Goal: Check status: Check status

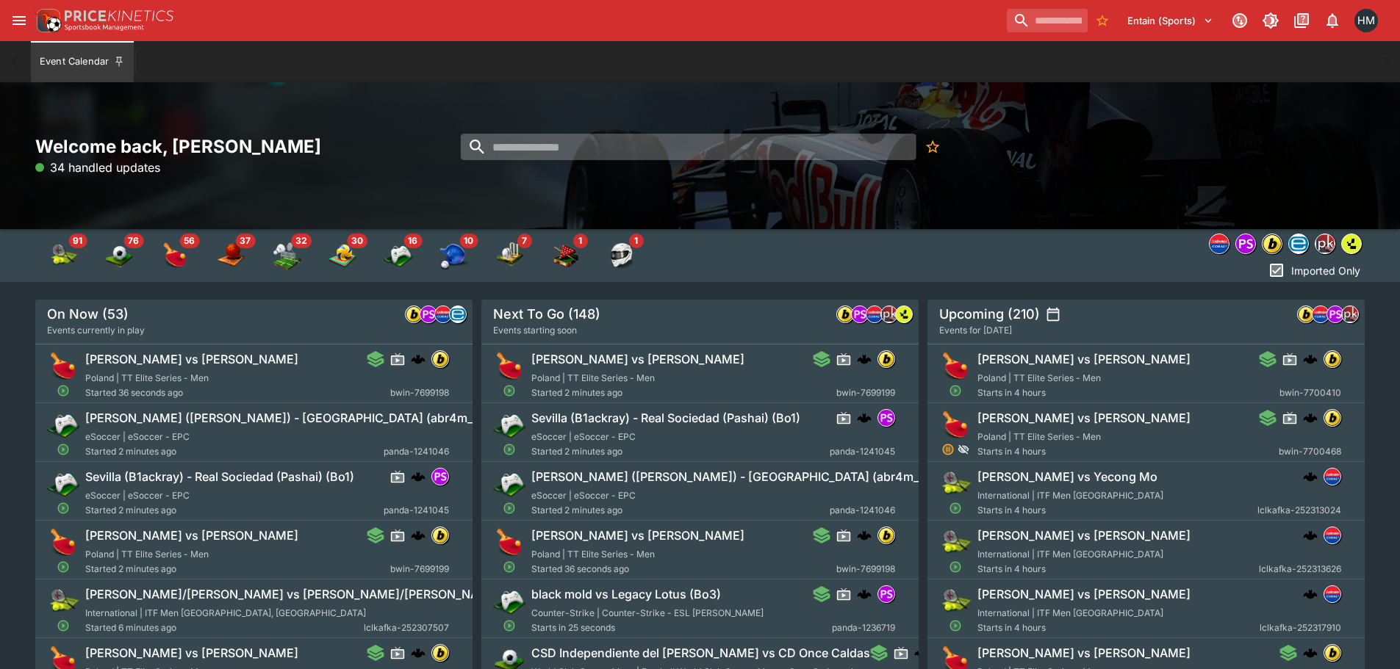
click at [627, 160] on input "search" at bounding box center [689, 147] width 456 height 26
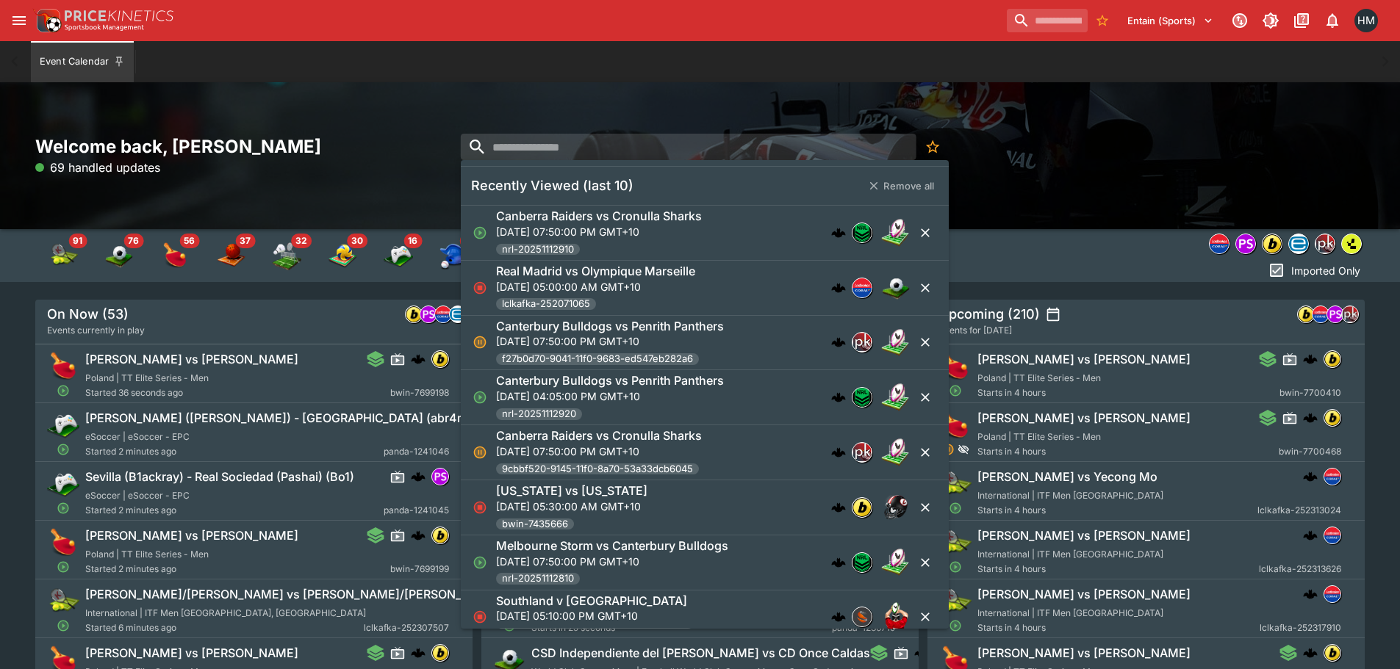
click at [622, 226] on p "Sat, Sep 20, 2025, 07:50:00 PM GMT+10" at bounding box center [599, 231] width 206 height 15
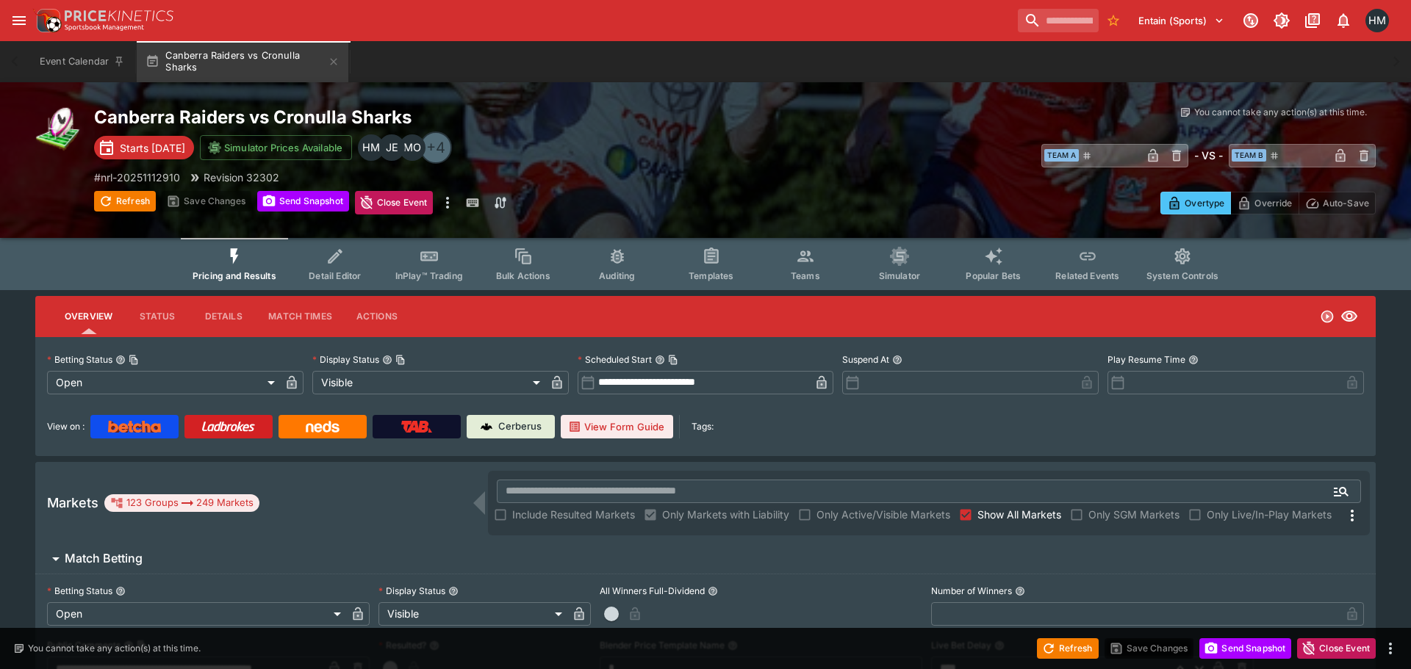
type input "**********"
type input "*******"
type input "**********"
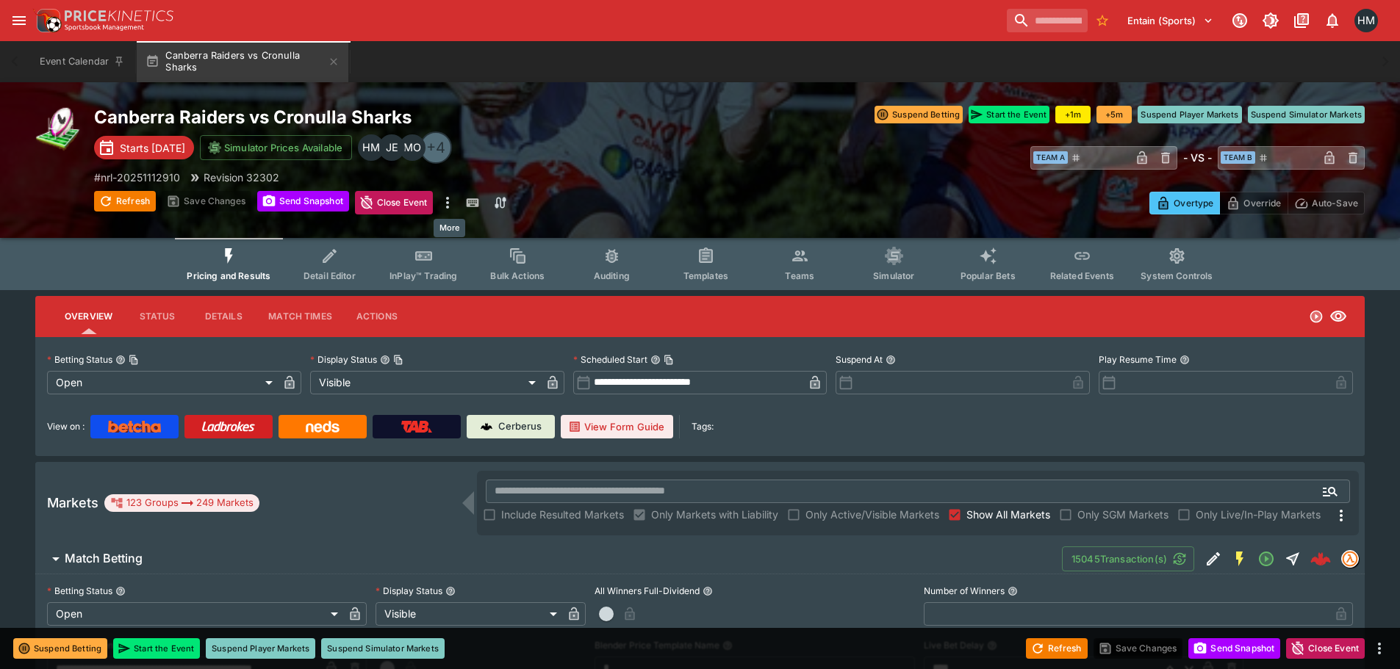
click at [453, 203] on icon "more" at bounding box center [448, 203] width 18 height 18
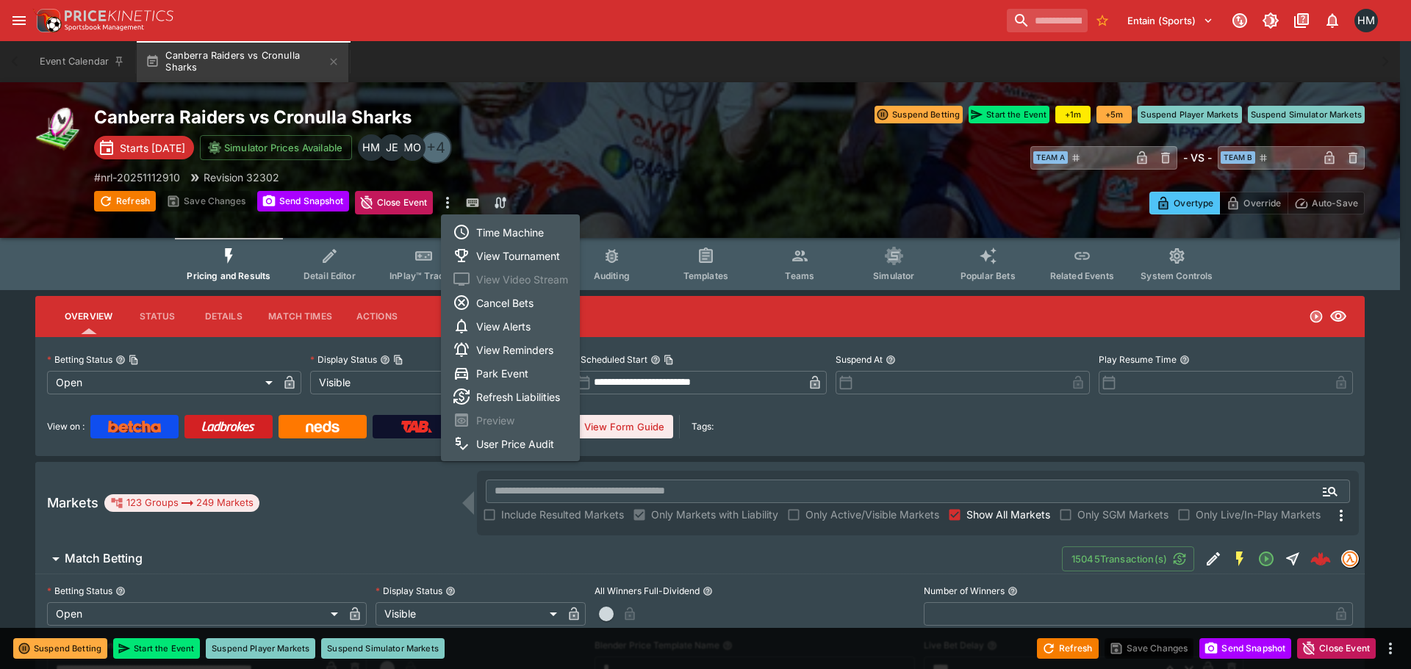
click at [510, 231] on li "Time Machine" at bounding box center [510, 232] width 139 height 24
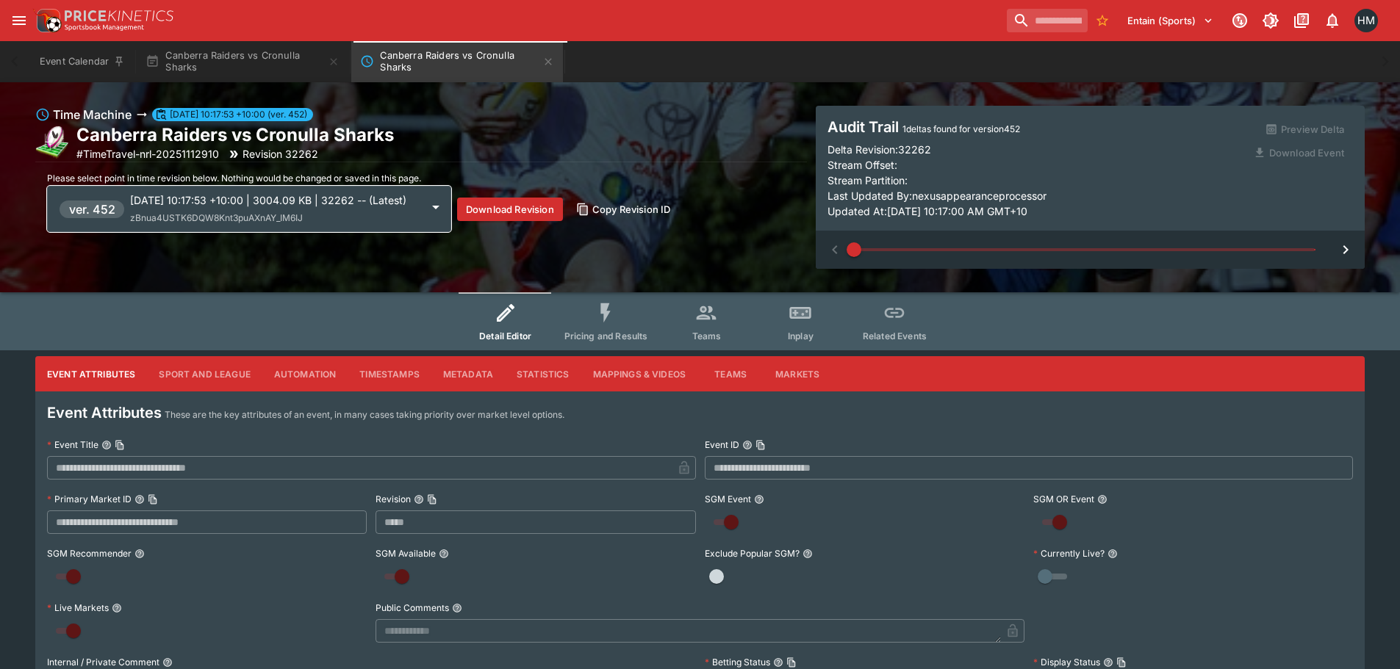
click at [634, 334] on span "Pricing and Results" at bounding box center [606, 336] width 84 height 11
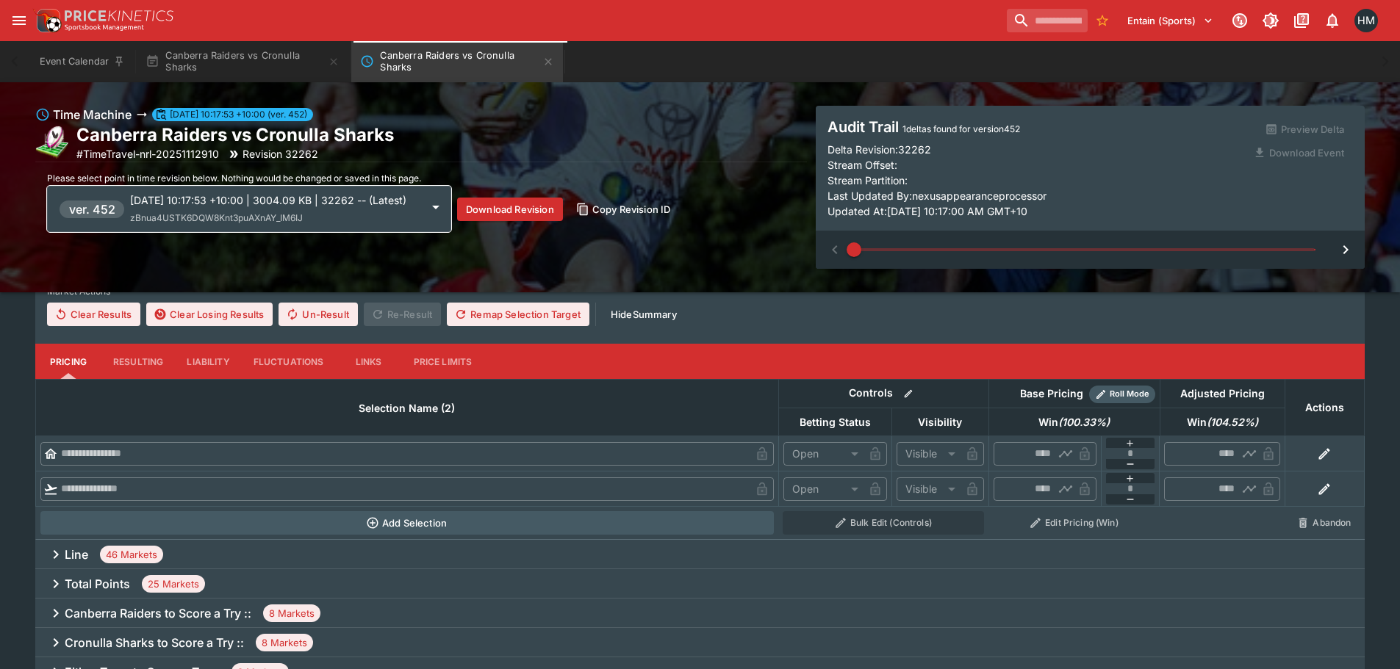
scroll to position [367, 0]
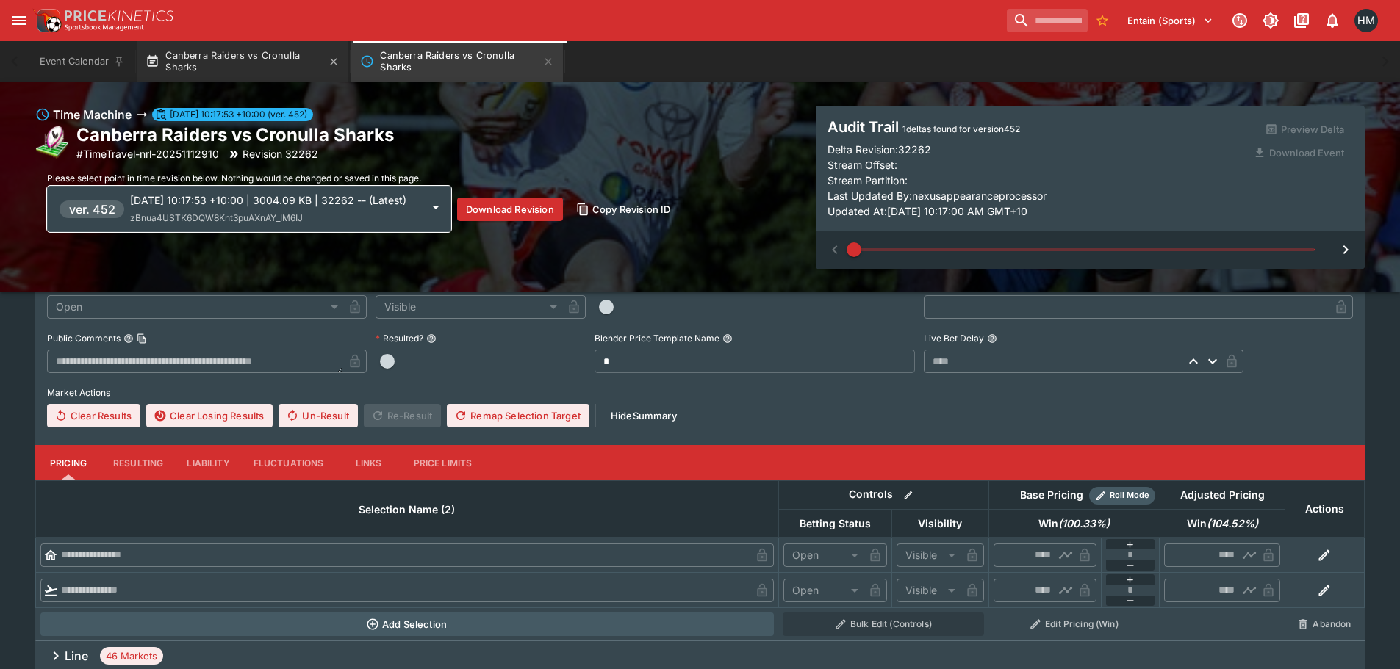
click at [199, 49] on button "Canberra Raiders vs Cronulla Sharks" at bounding box center [243, 61] width 212 height 41
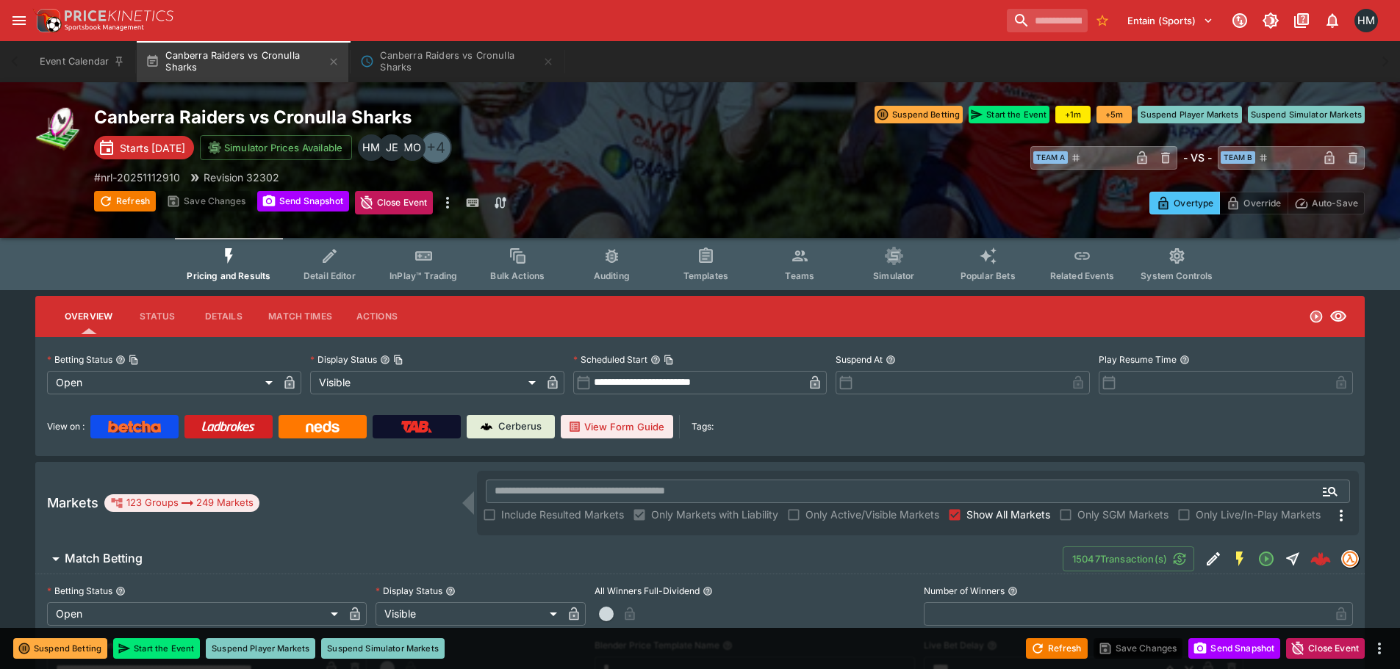
click at [431, 265] on icon "Event type filters" at bounding box center [423, 256] width 19 height 19
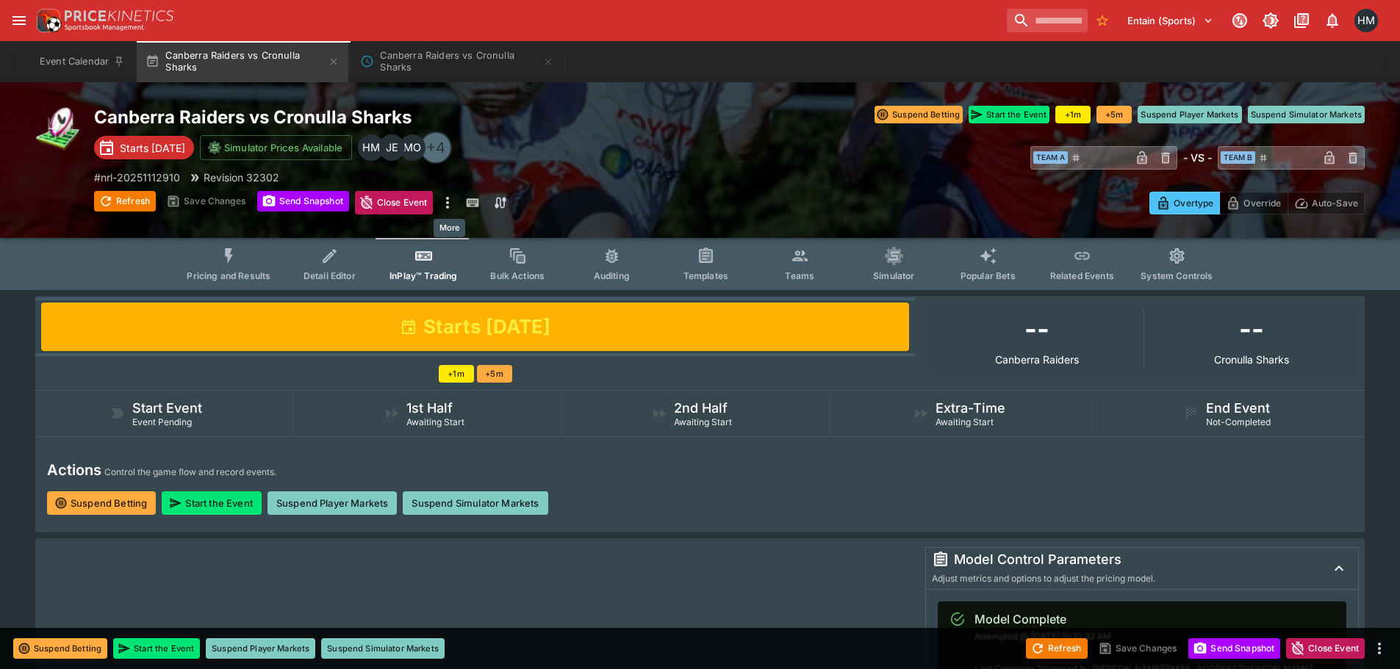
click at [448, 205] on icon "more" at bounding box center [448, 203] width 18 height 18
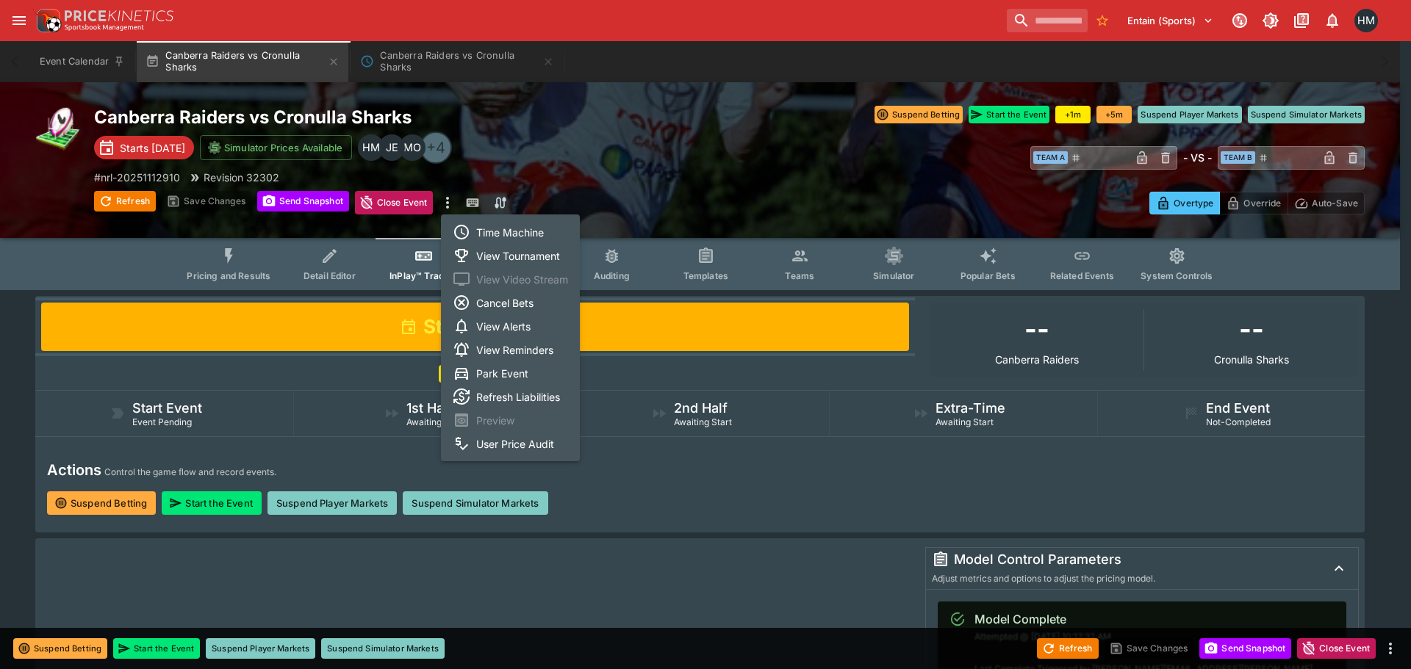
click at [501, 236] on li "Time Machine" at bounding box center [510, 232] width 139 height 24
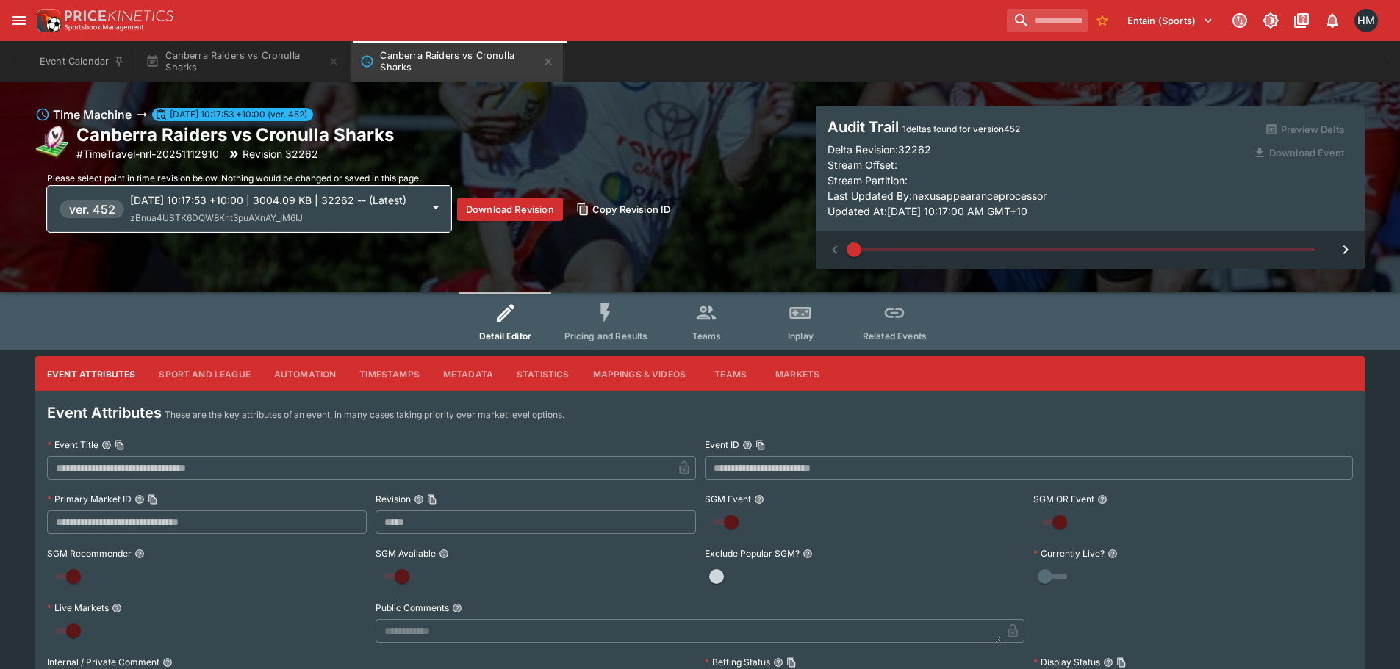
click at [597, 332] on span "Pricing and Results" at bounding box center [606, 336] width 84 height 11
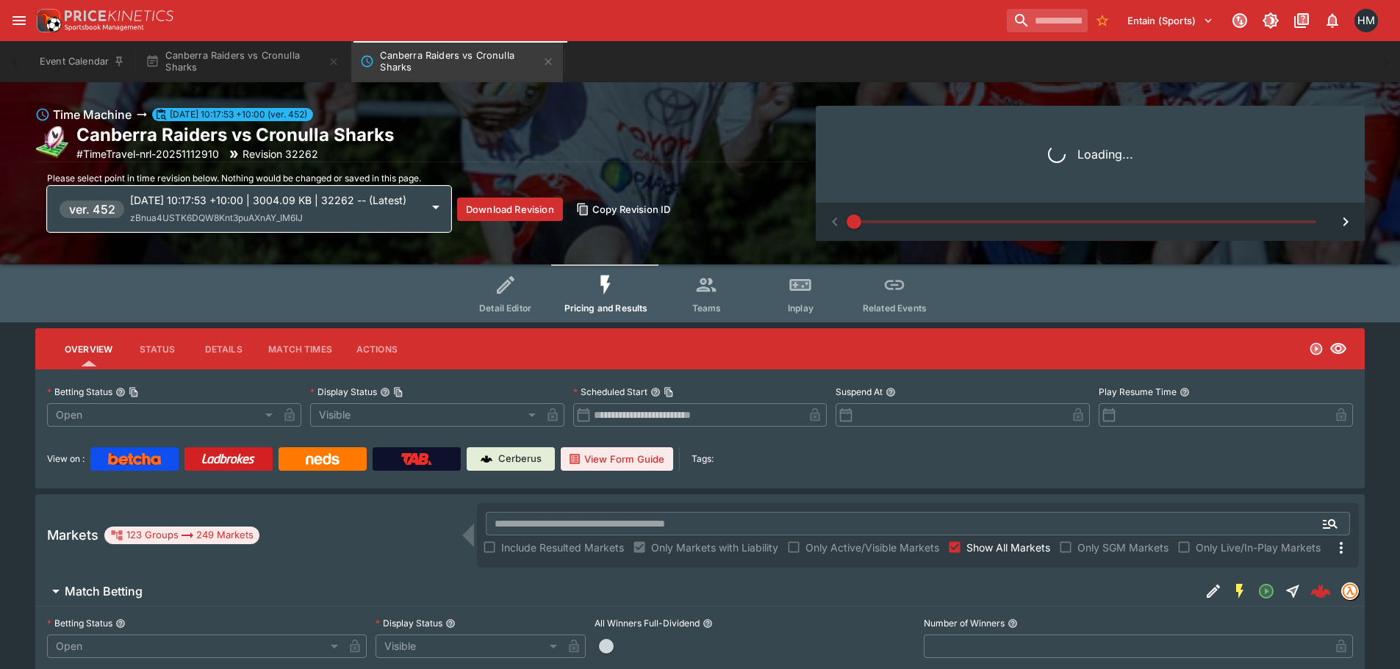
scroll to position [441, 0]
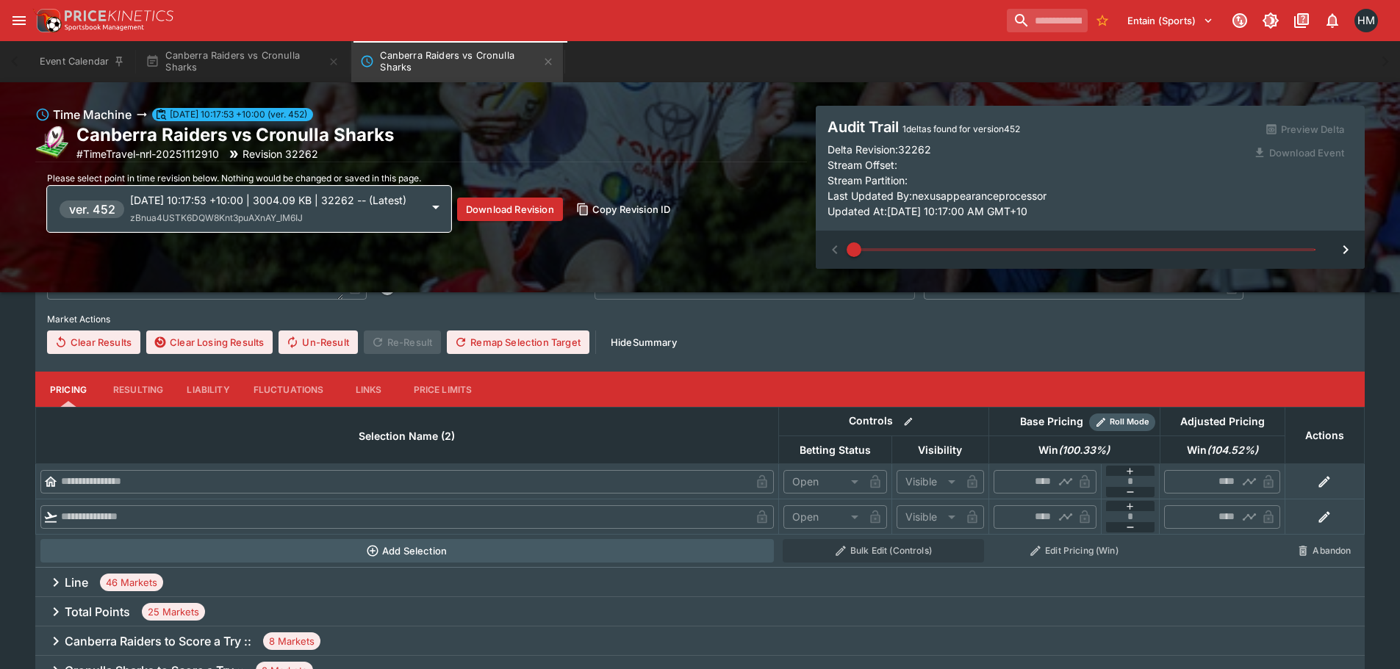
click at [1018, 582] on div "Line 46 Markets" at bounding box center [699, 582] width 1329 height 29
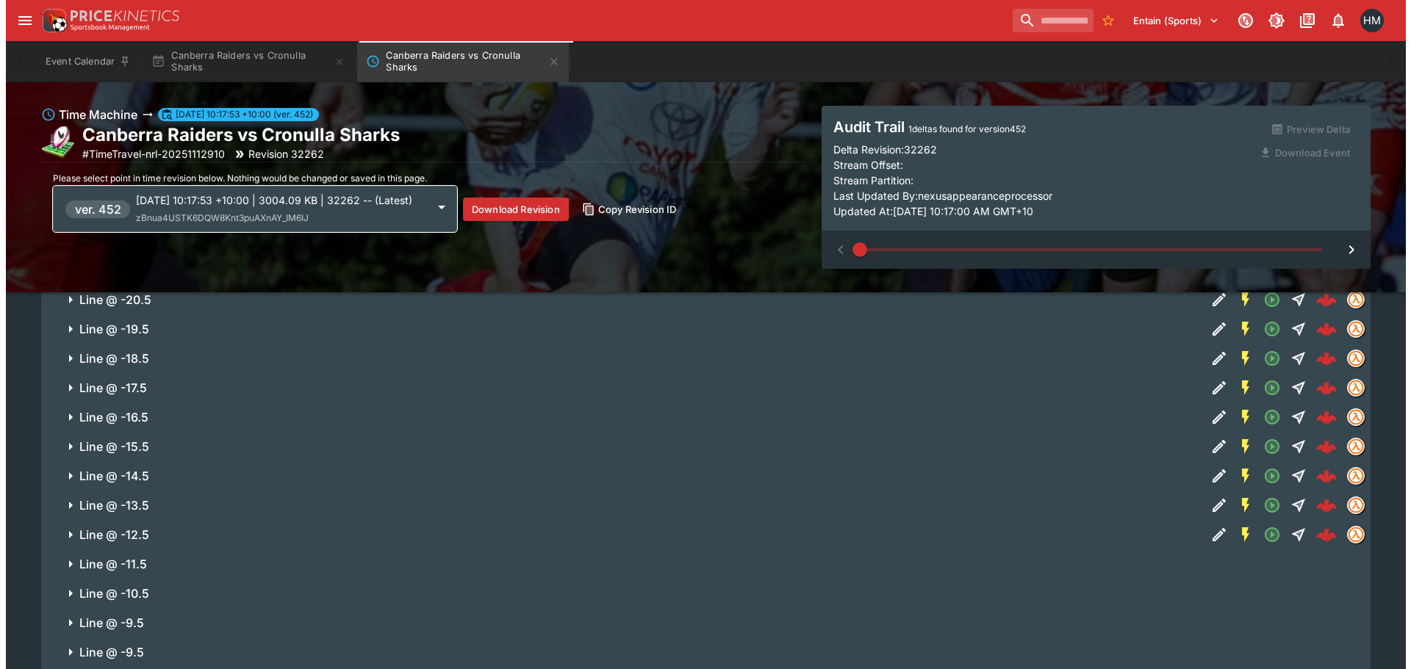
scroll to position [1249, 0]
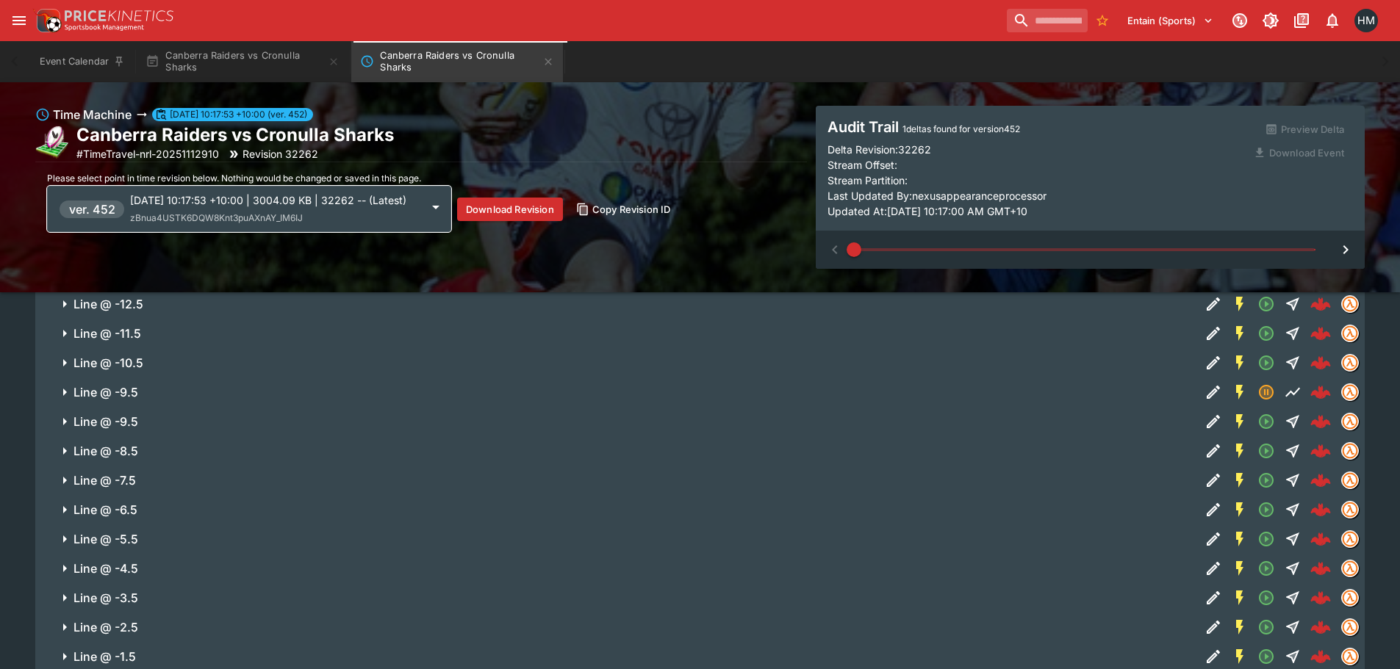
click at [276, 540] on span "Line @ -5.5" at bounding box center [630, 539] width 1115 height 15
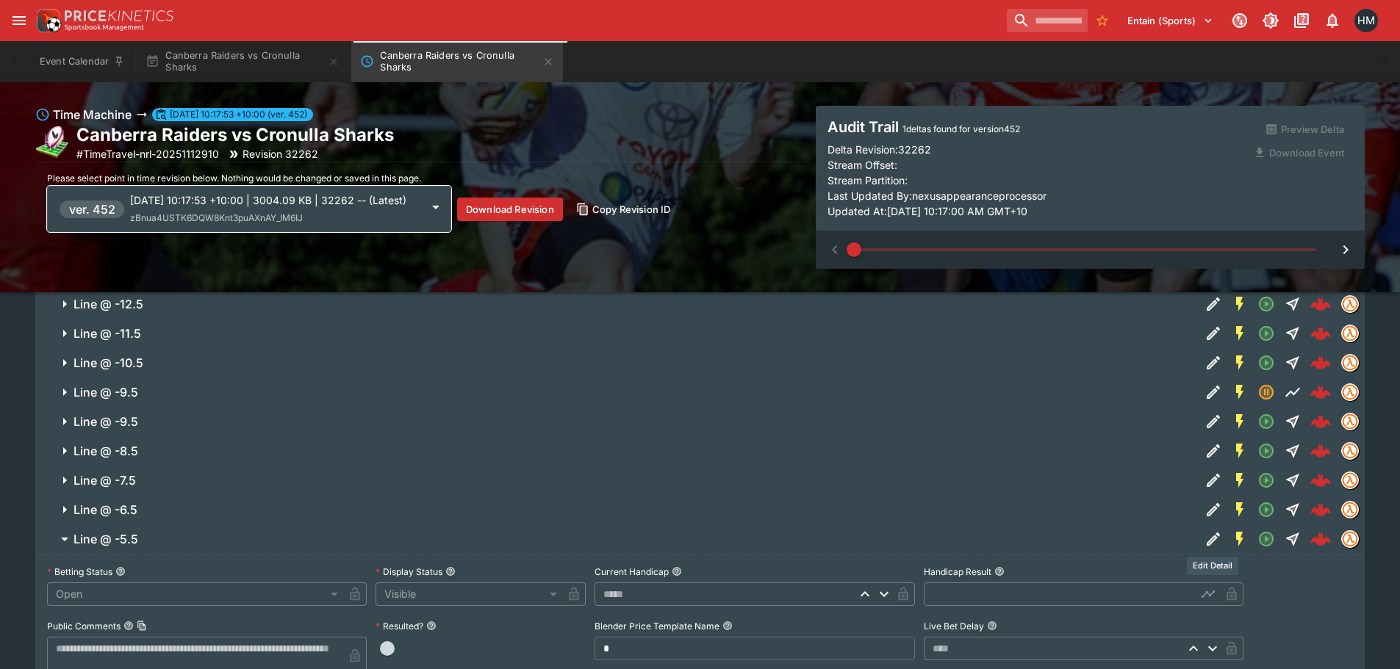
click at [1204, 534] on icon "Edit Detail" at bounding box center [1213, 540] width 18 height 18
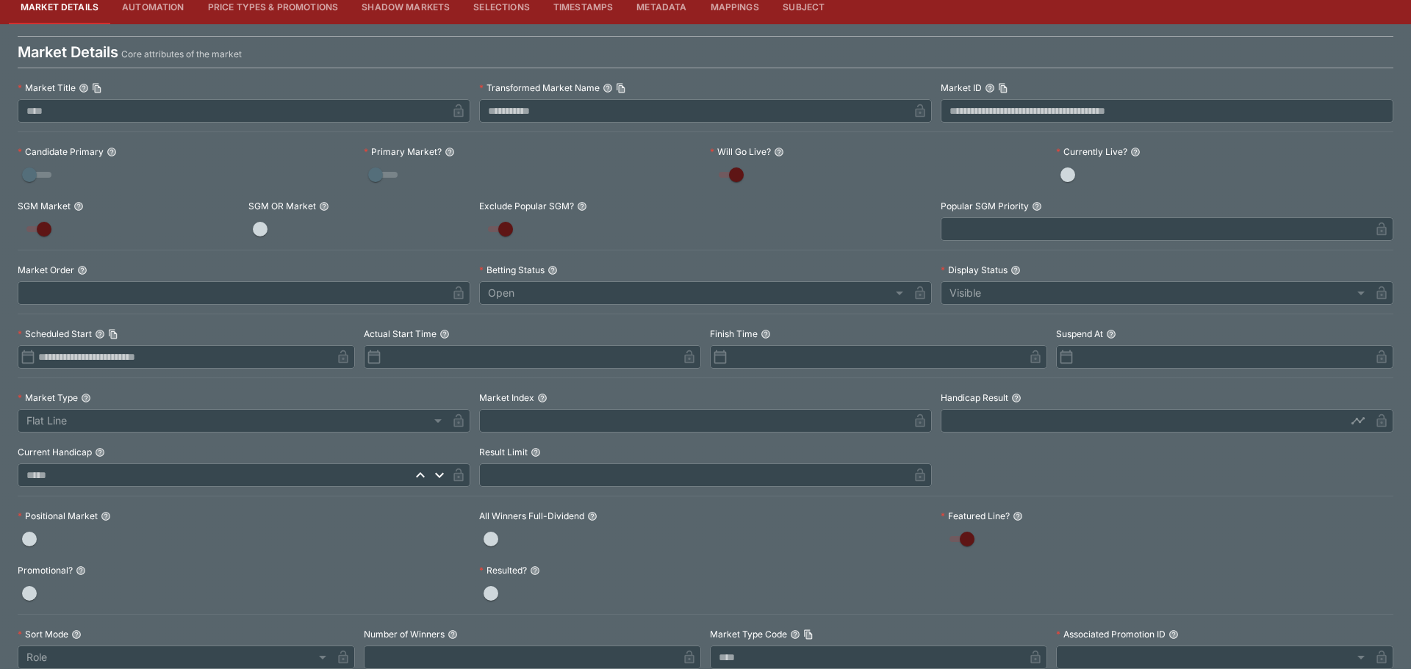
scroll to position [0, 0]
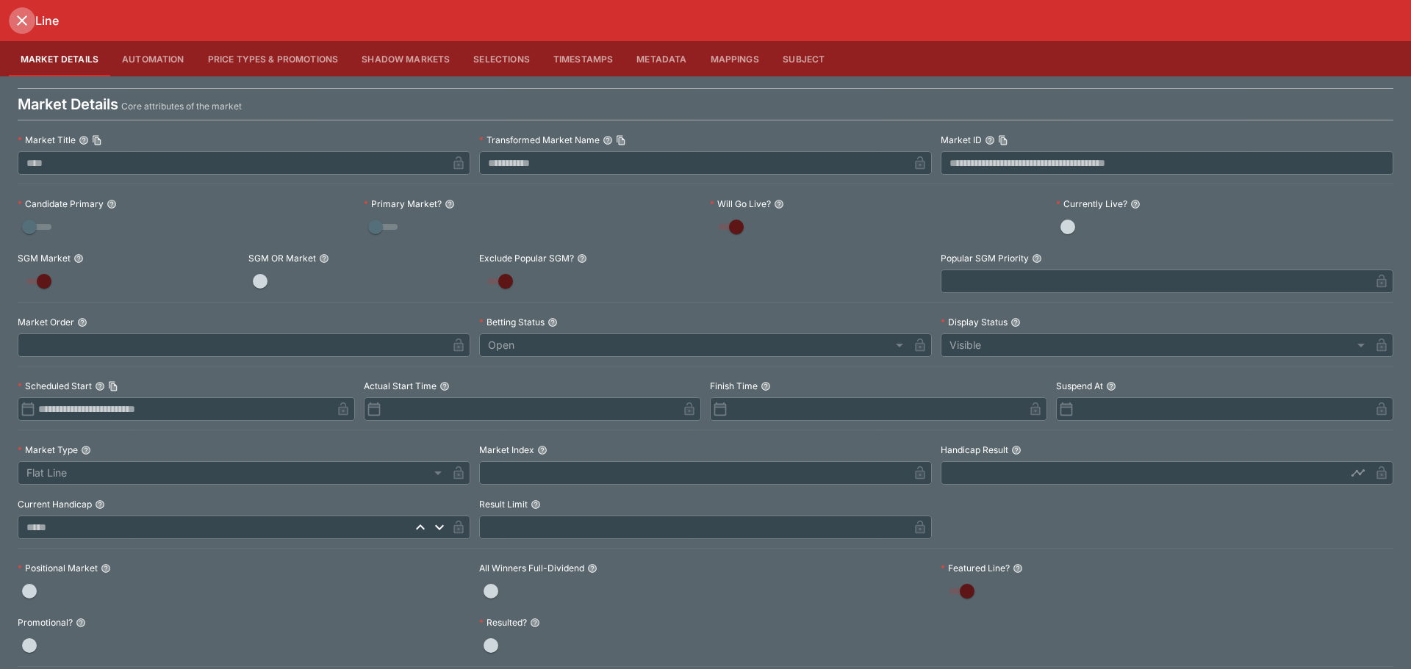
click at [21, 10] on button "close" at bounding box center [22, 20] width 26 height 26
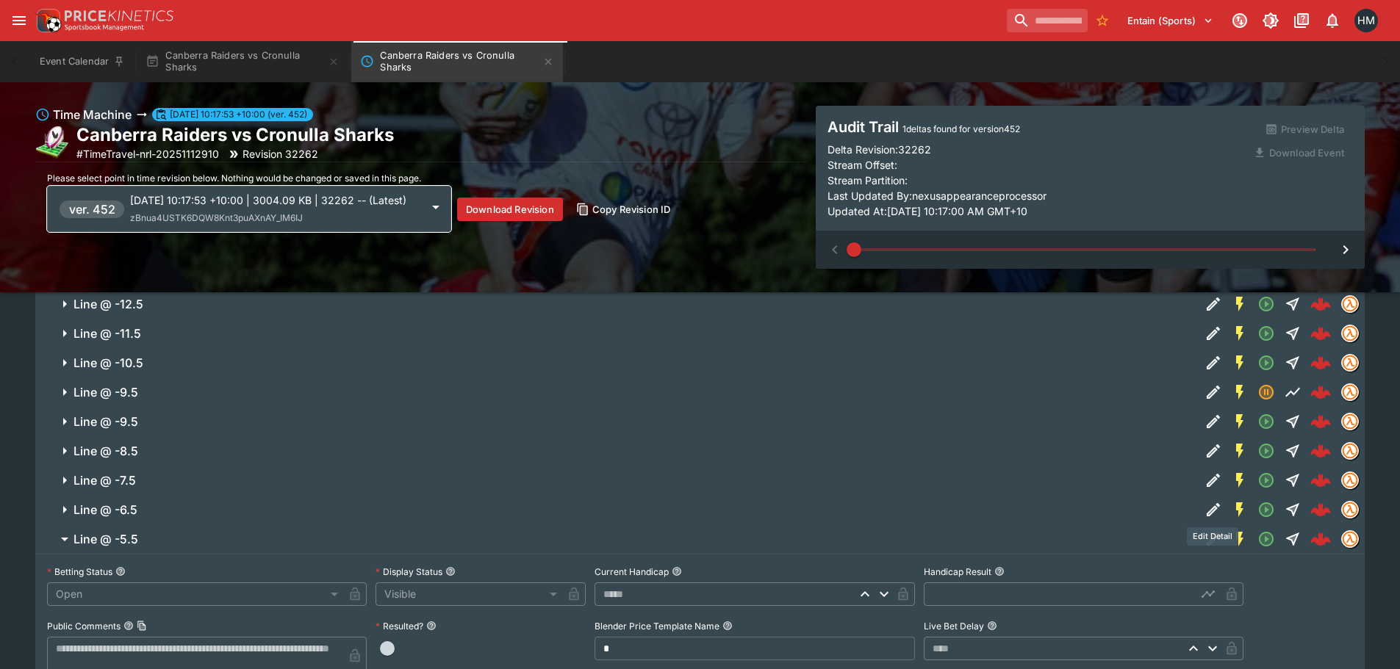
click at [1207, 511] on icon "Edit Detail" at bounding box center [1213, 510] width 18 height 18
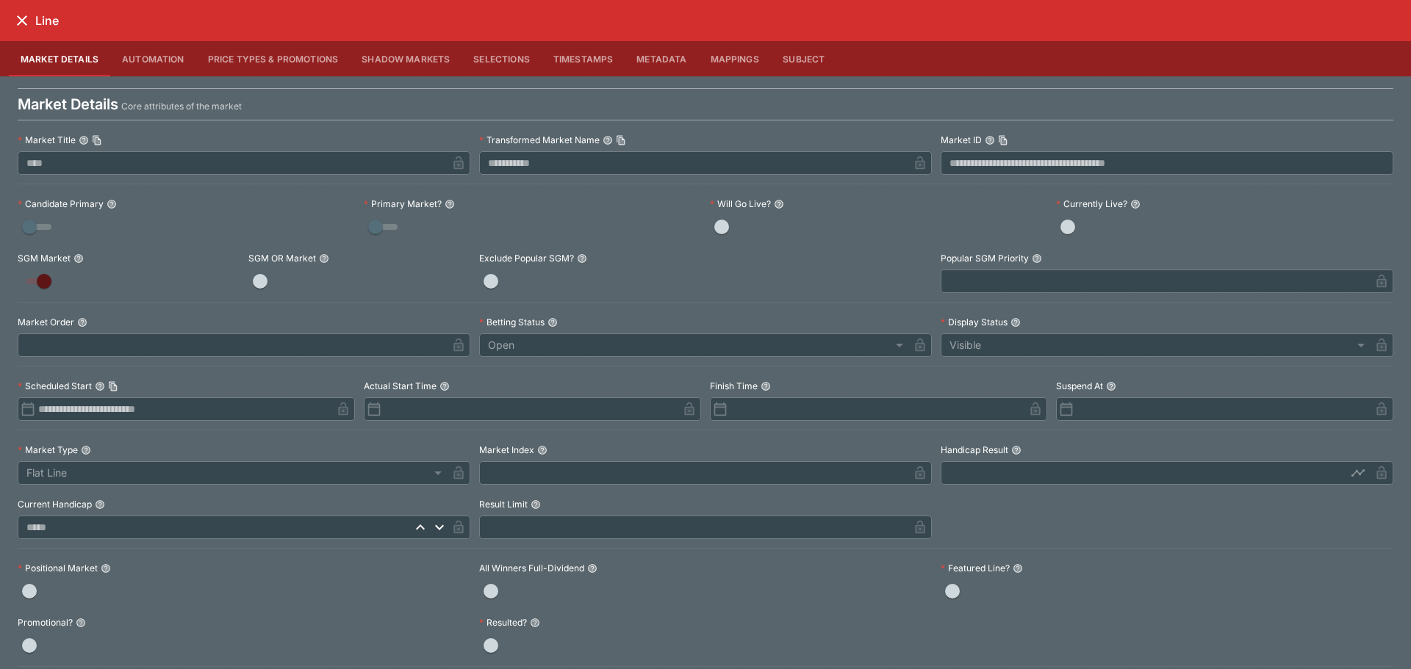
click at [13, 20] on icon "close" at bounding box center [22, 21] width 18 height 18
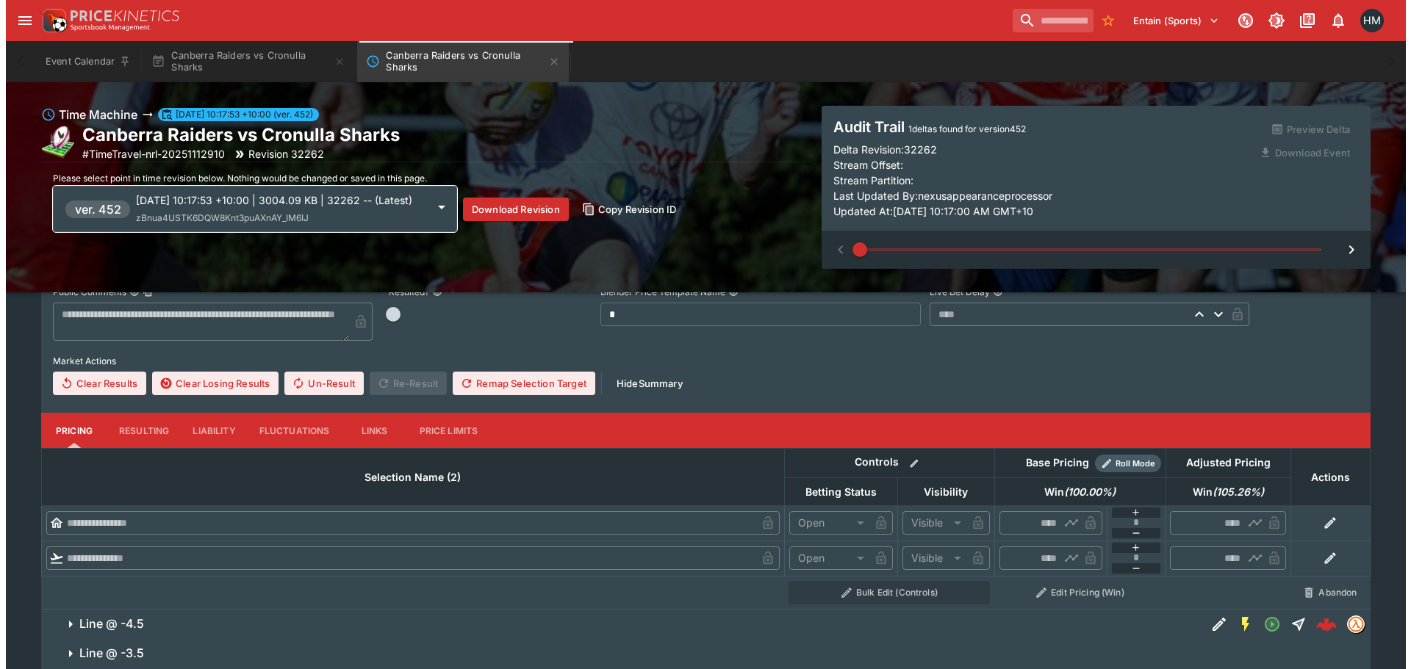
scroll to position [1396, 0]
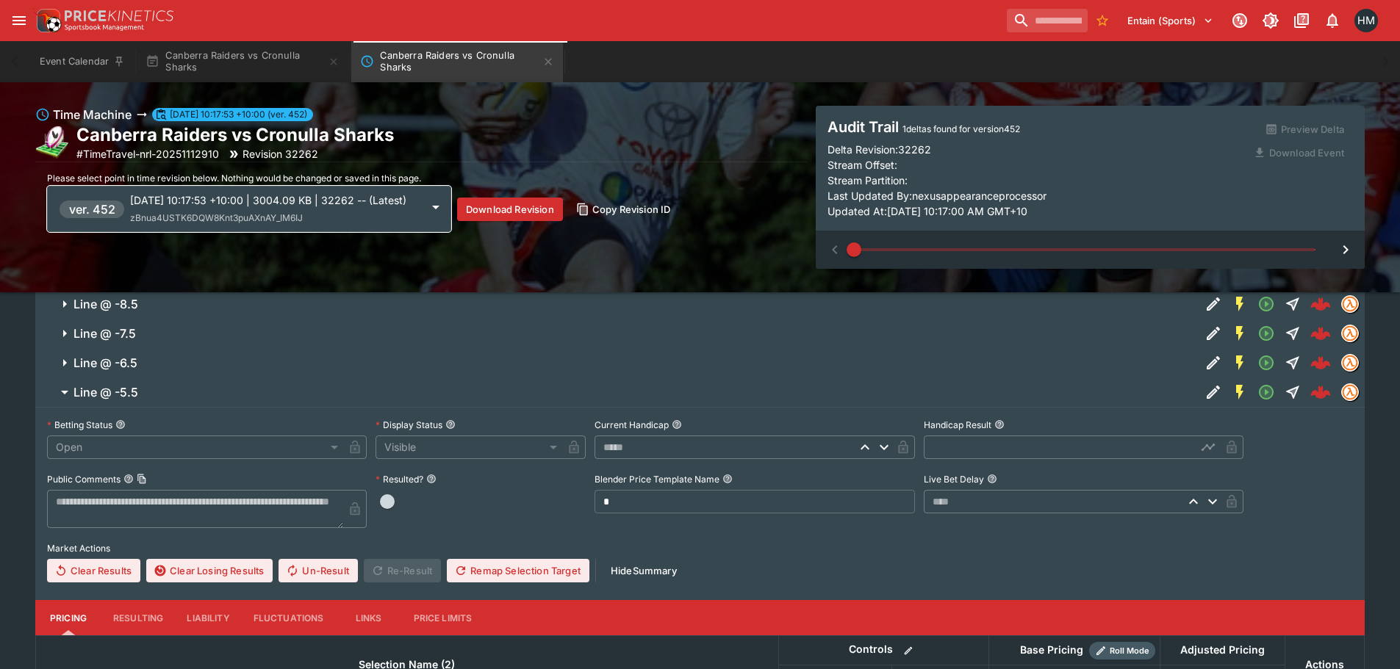
click at [189, 208] on p "2025-09-18 10:17:53 +10:00 | 3004.09 KB | 32262 -- (Latest)" at bounding box center [275, 200] width 291 height 15
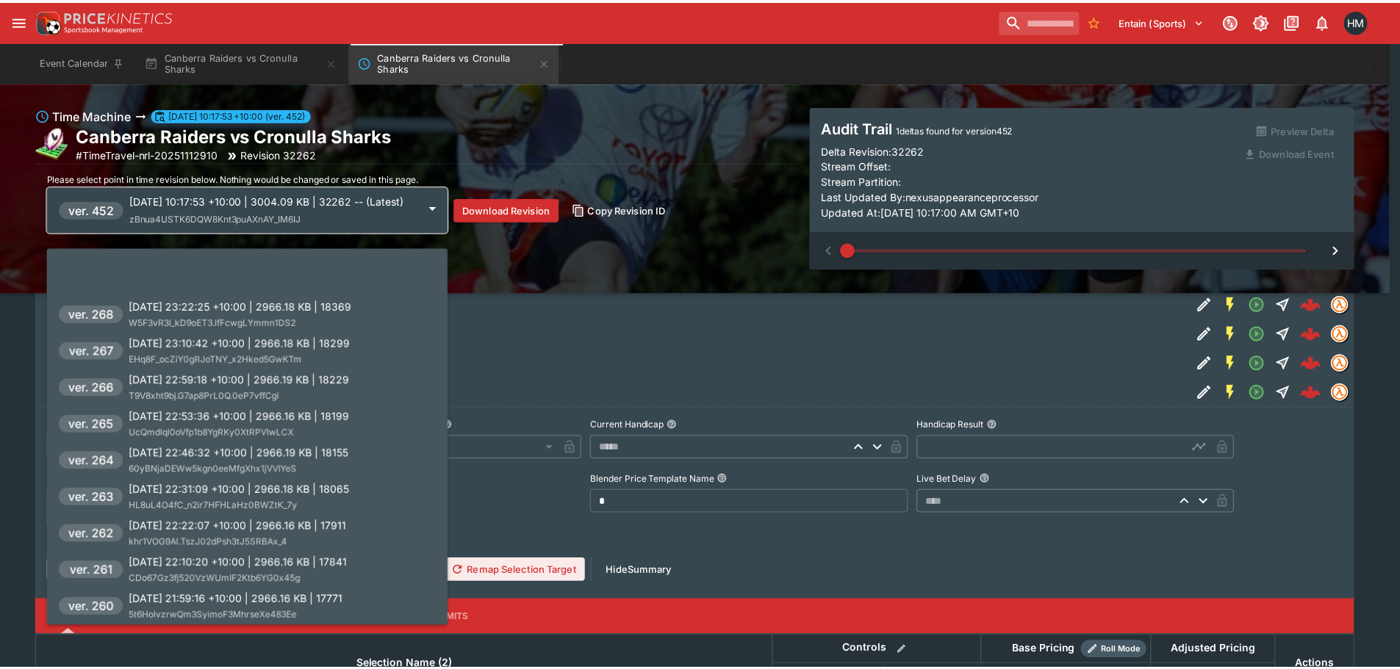
scroll to position [6907, 0]
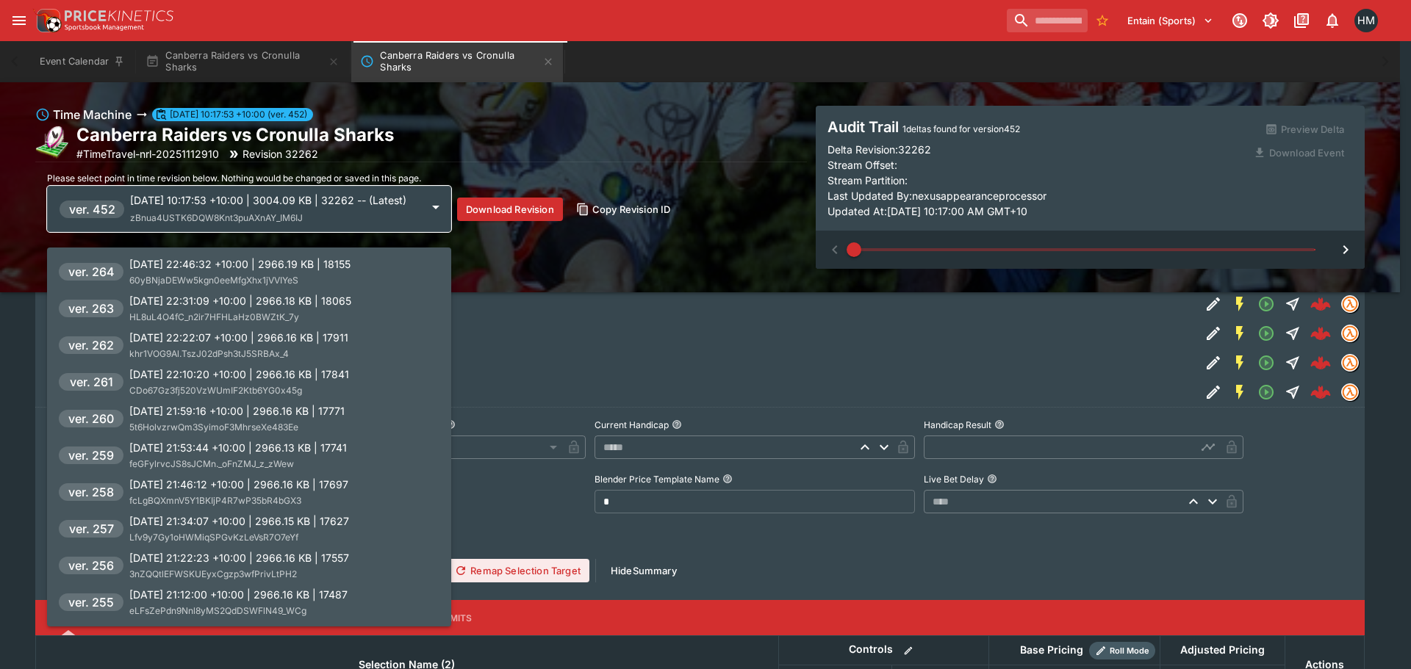
click at [222, 412] on p "2025-09-16 21:59:16 +10:00 | 2966.16 KB | 17771" at bounding box center [236, 410] width 215 height 15
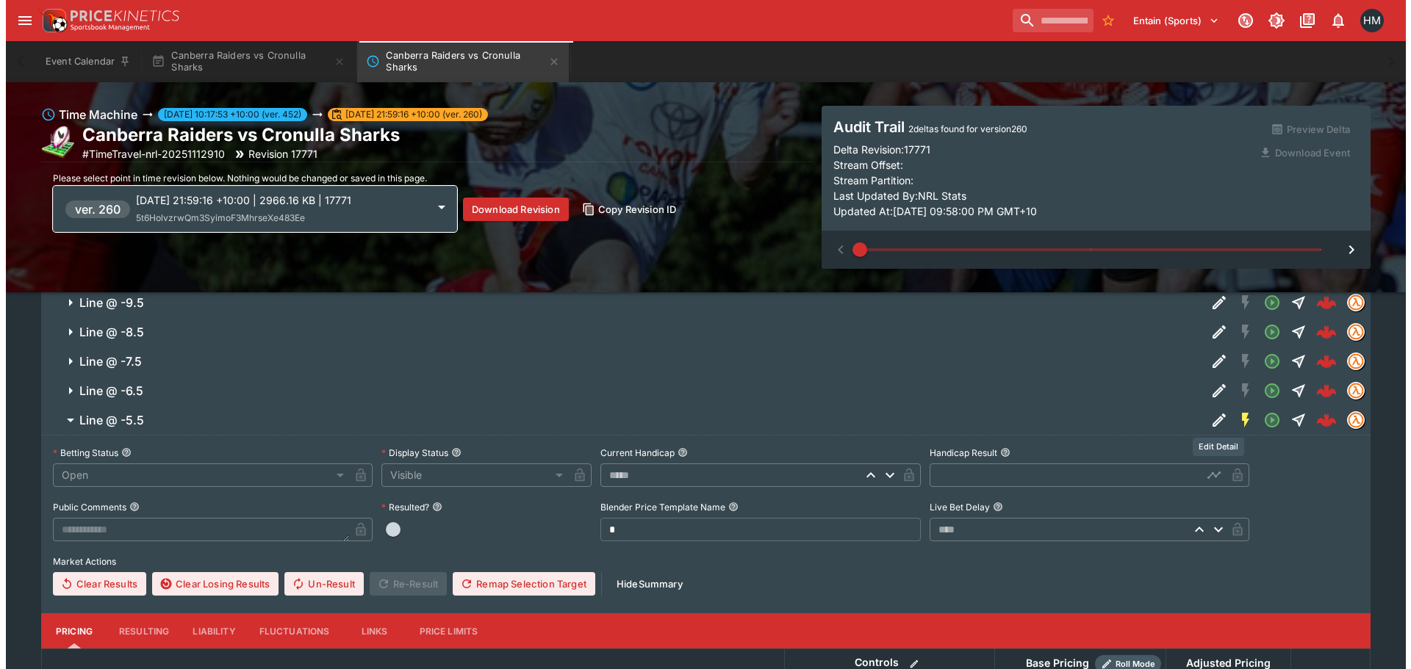
scroll to position [1396, 0]
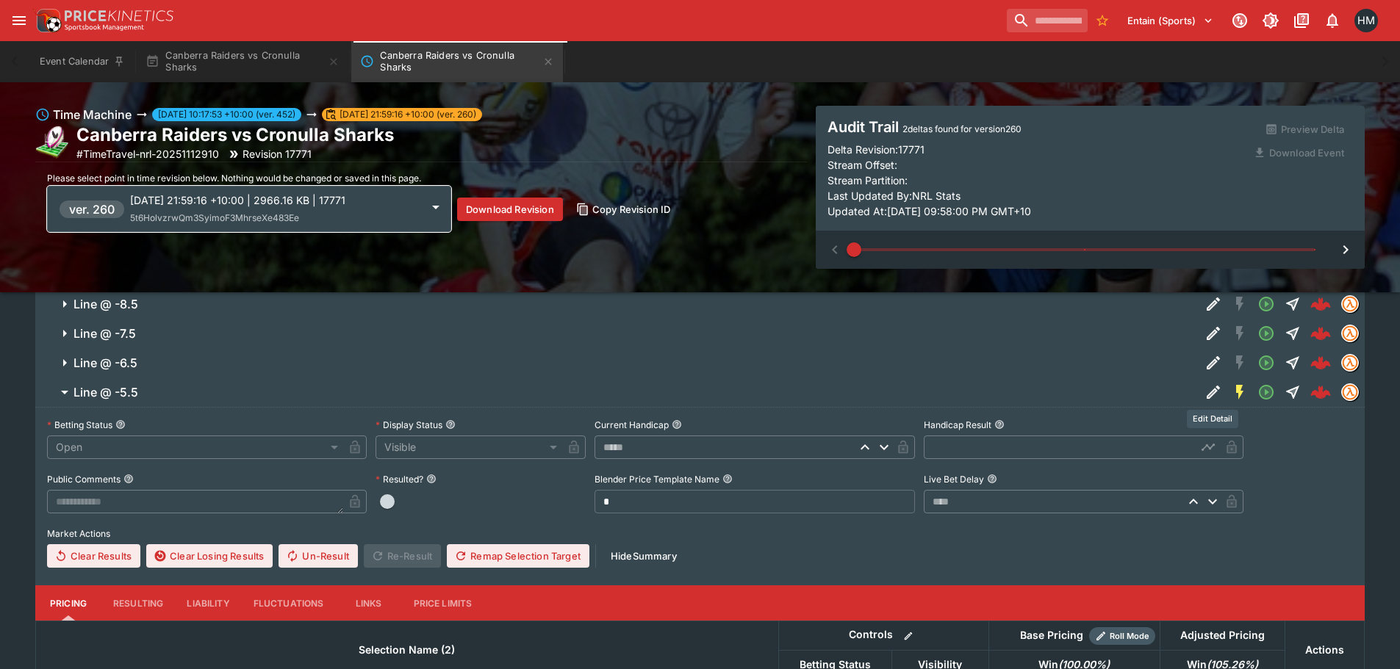
click at [1216, 390] on icon "Edit Detail" at bounding box center [1213, 393] width 18 height 18
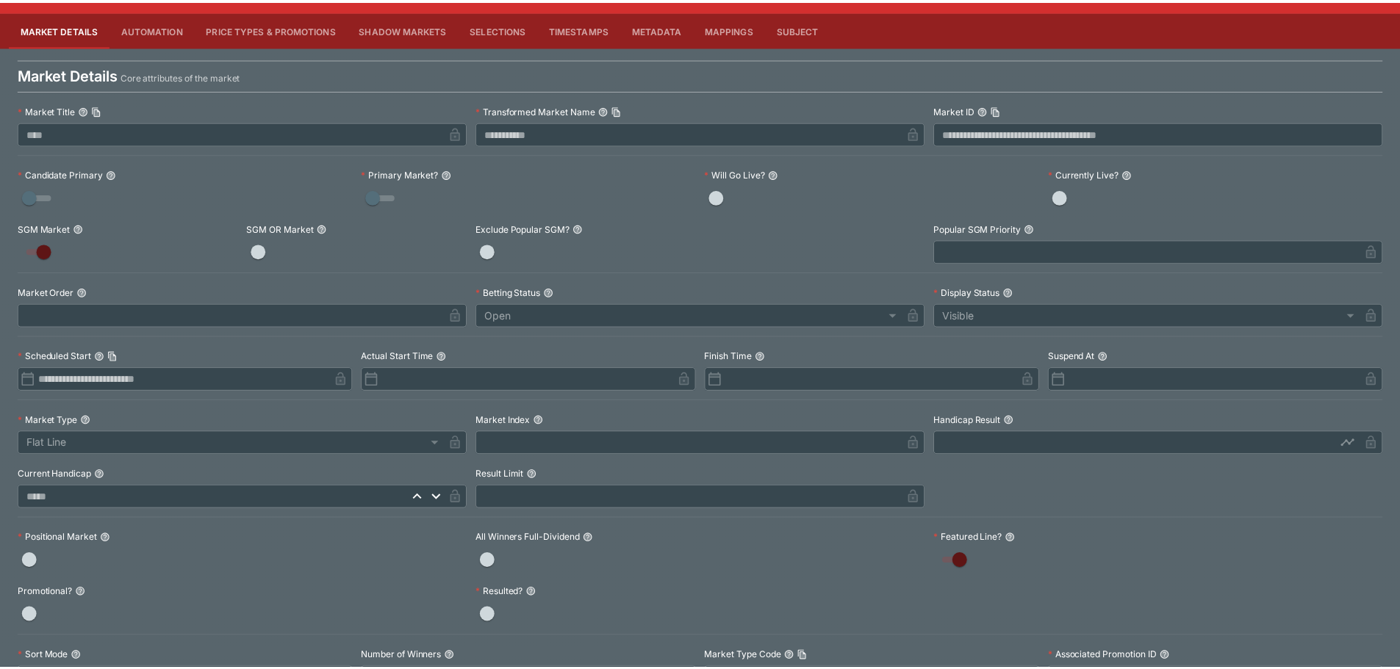
scroll to position [0, 0]
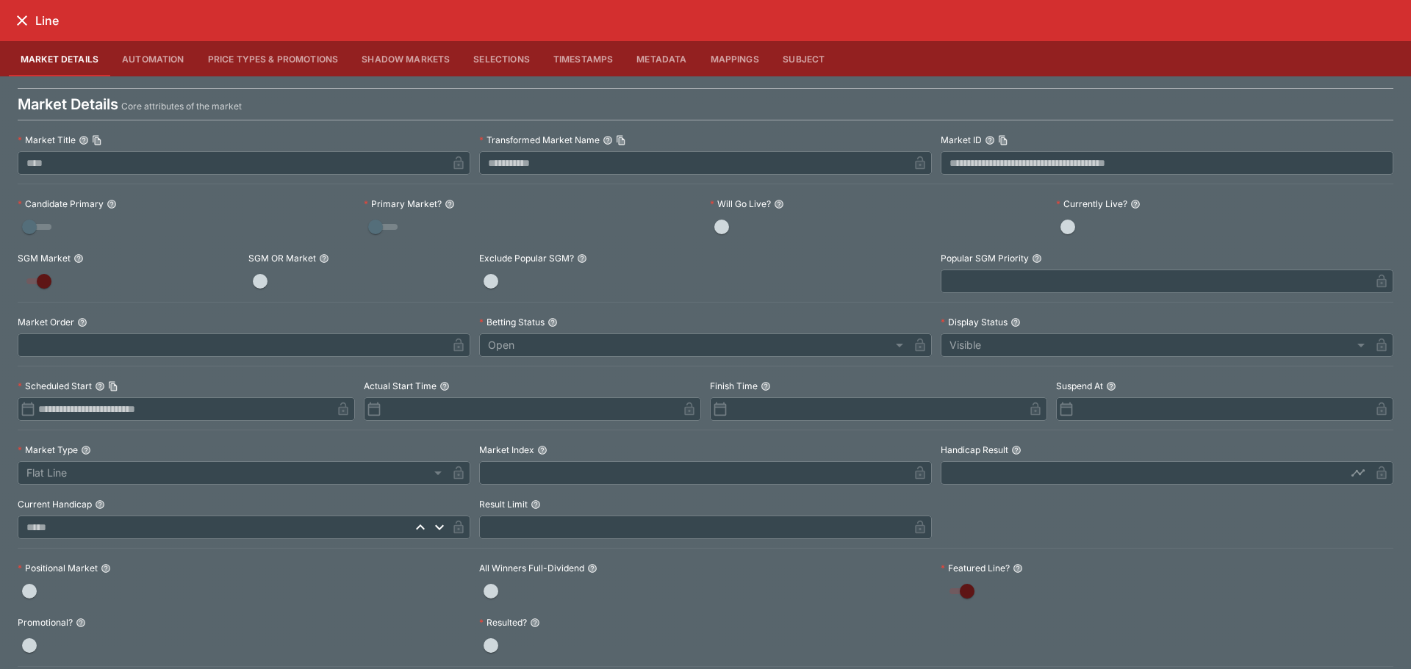
click at [15, 15] on icon "close" at bounding box center [22, 21] width 18 height 18
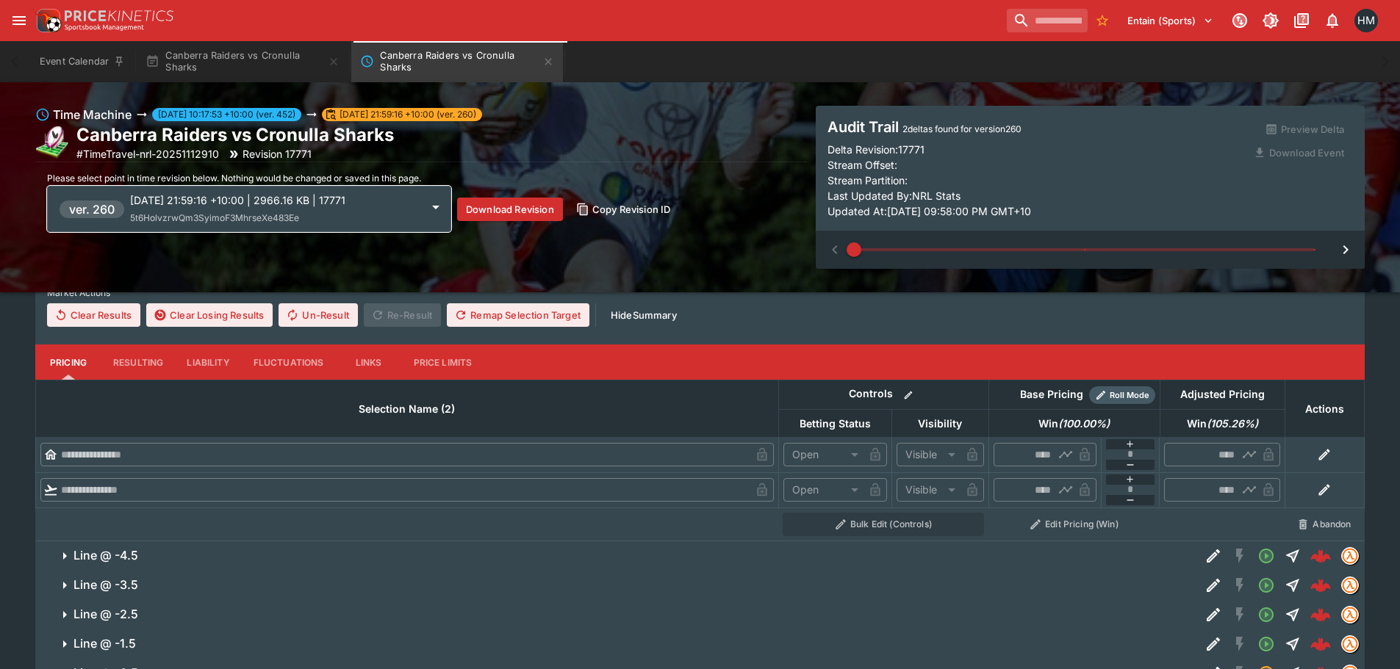
scroll to position [1911, 0]
